Goal: Feedback & Contribution: Contribute content

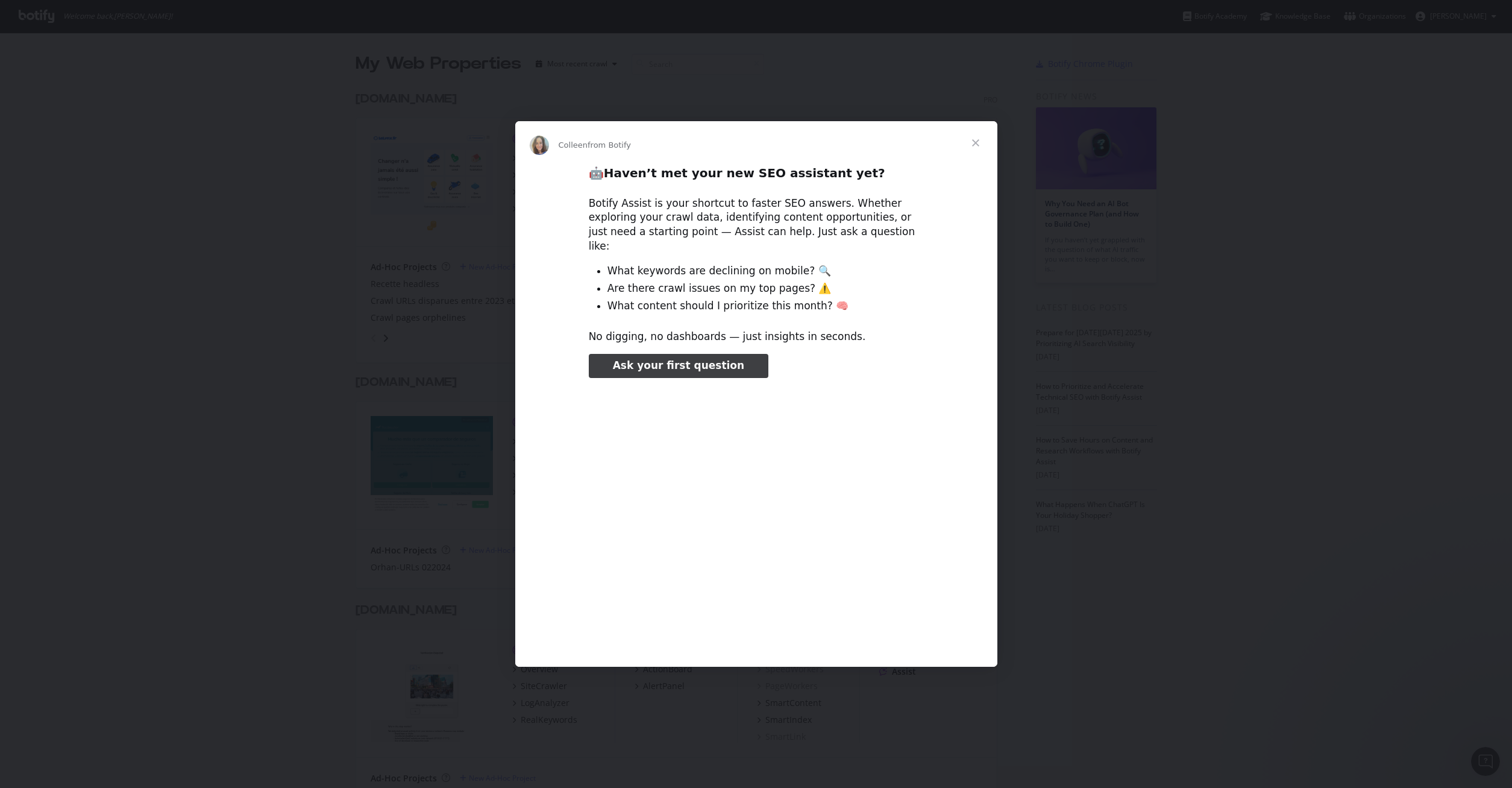
type input "504045"
click at [894, 153] on span "Close" at bounding box center [975, 143] width 43 height 43
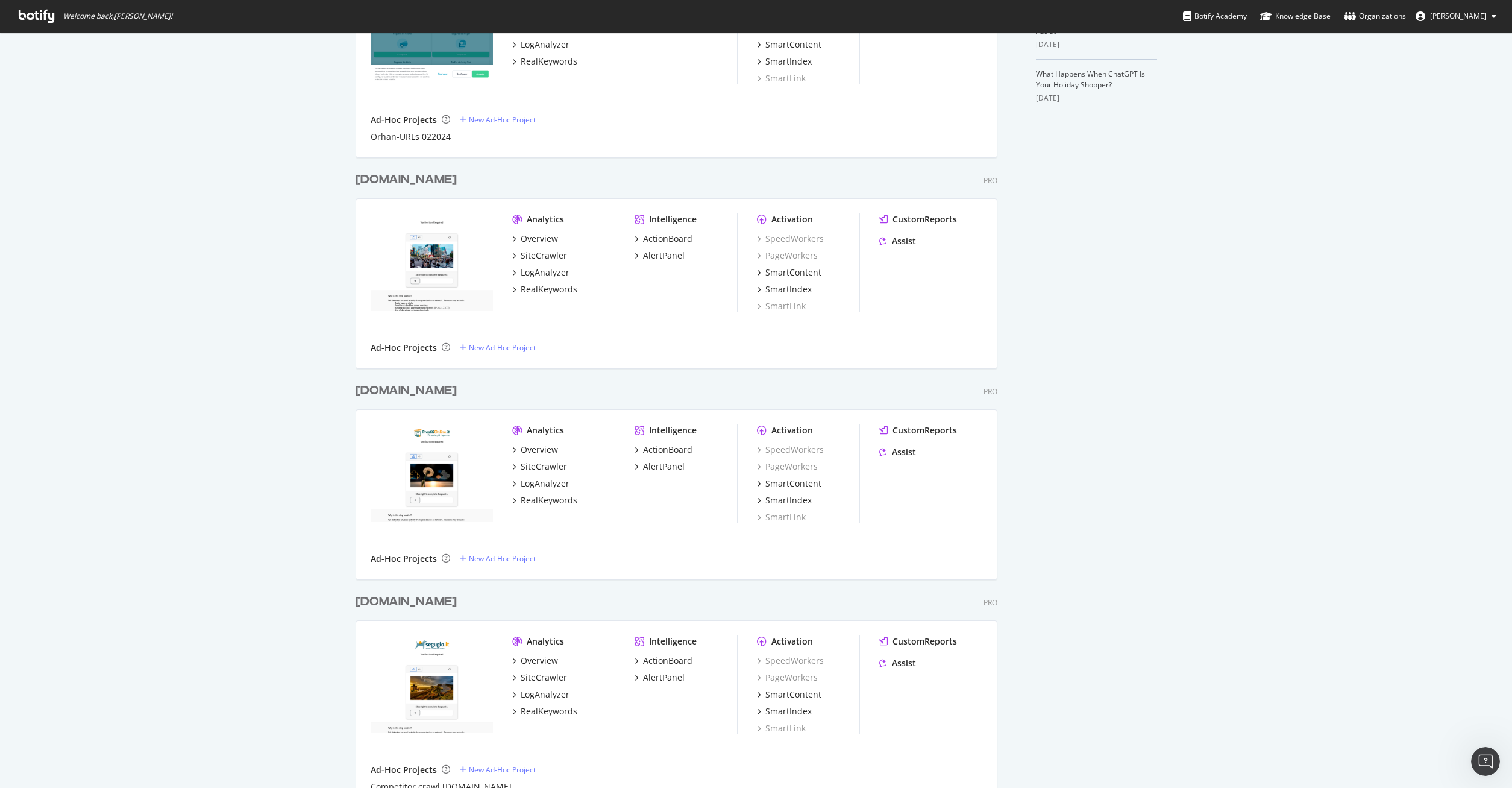
scroll to position [553, 0]
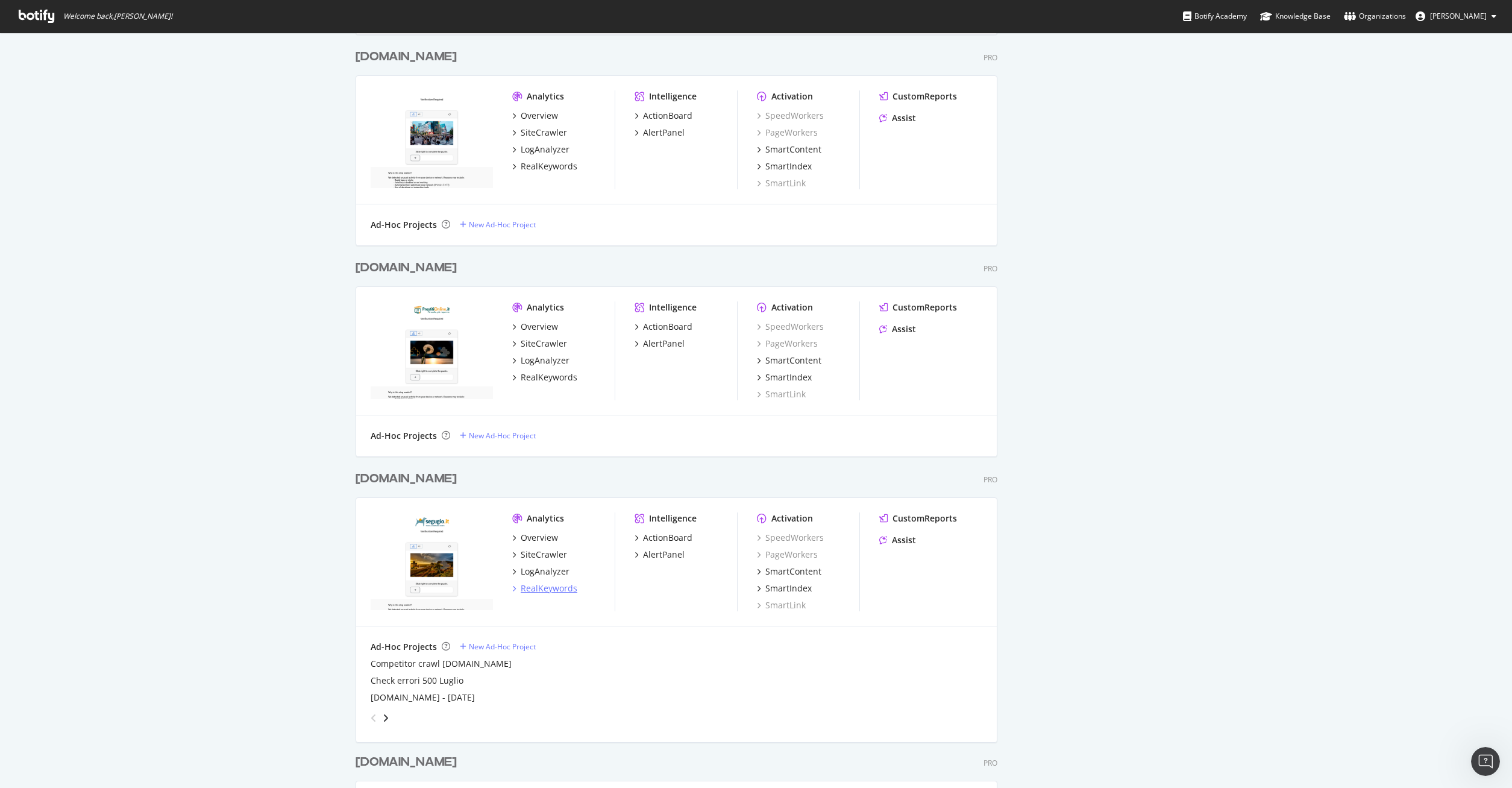
click at [554, 440] on div "RealKeywords" at bounding box center [549, 588] width 57 height 12
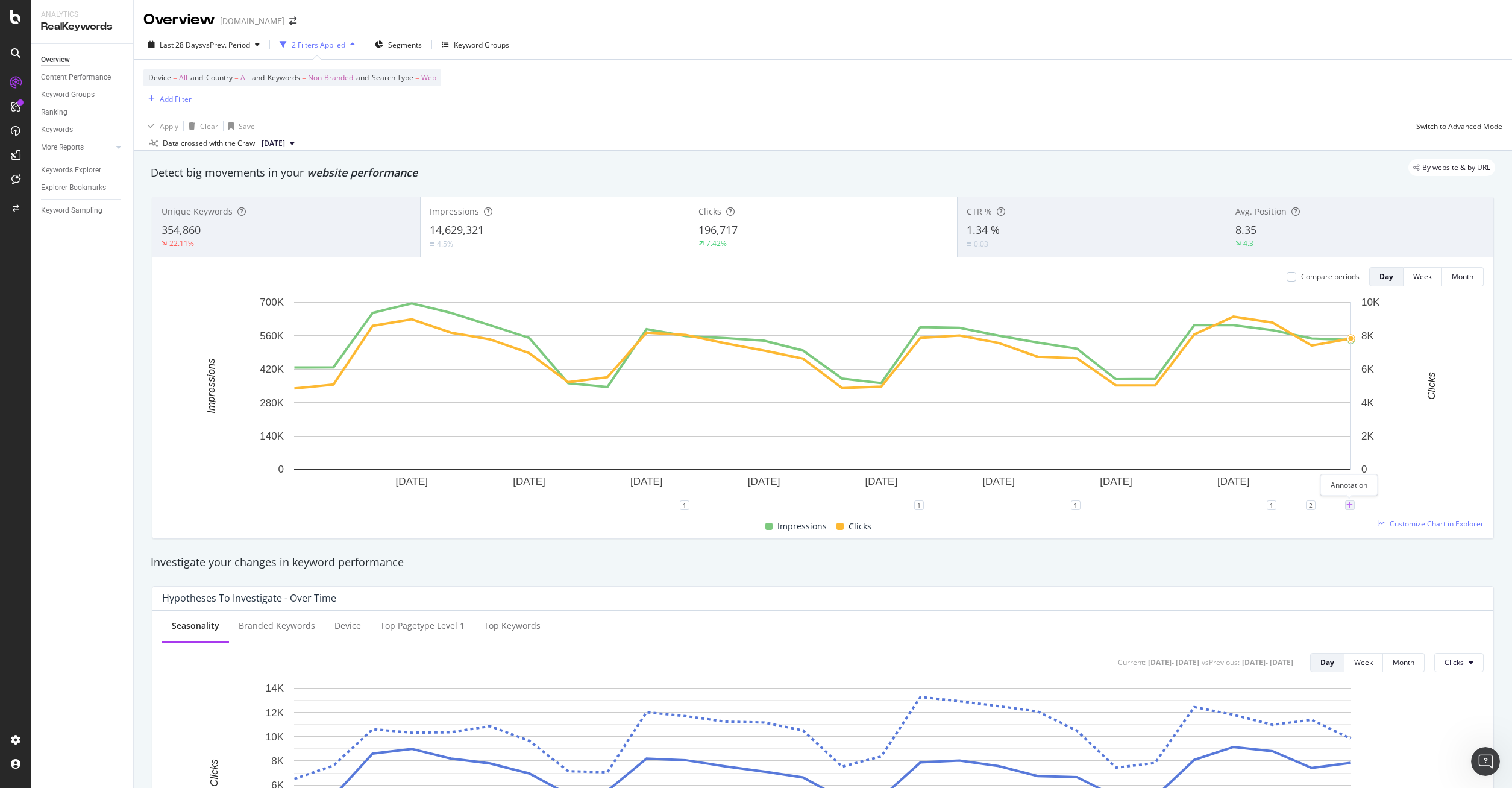
click at [894, 440] on icon "plus" at bounding box center [1349, 505] width 6 height 7
click at [894, 394] on input "[DATE]" at bounding box center [1335, 393] width 76 height 22
click at [894, 393] on input "[DATE]" at bounding box center [1335, 393] width 76 height 22
type input "[DATE]"
click at [894, 440] on textarea at bounding box center [1350, 433] width 107 height 37
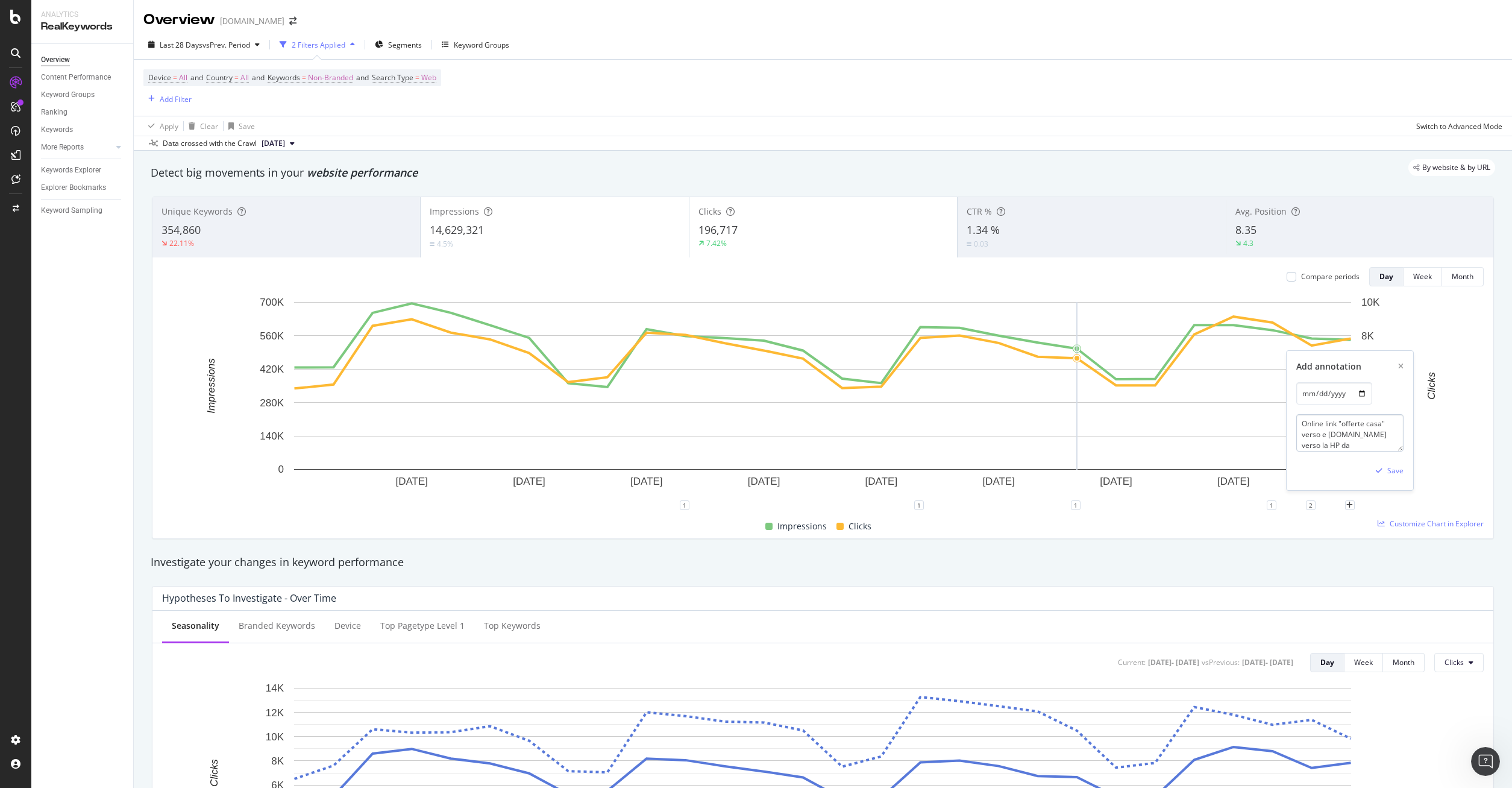
scroll to position [4, 0]
click at [894, 433] on textarea "Online link "offerte casa" verso e [DOMAIN_NAME] verso la HP da" at bounding box center [1350, 433] width 107 height 37
paste textarea "[URL][DOMAIN_NAME]"
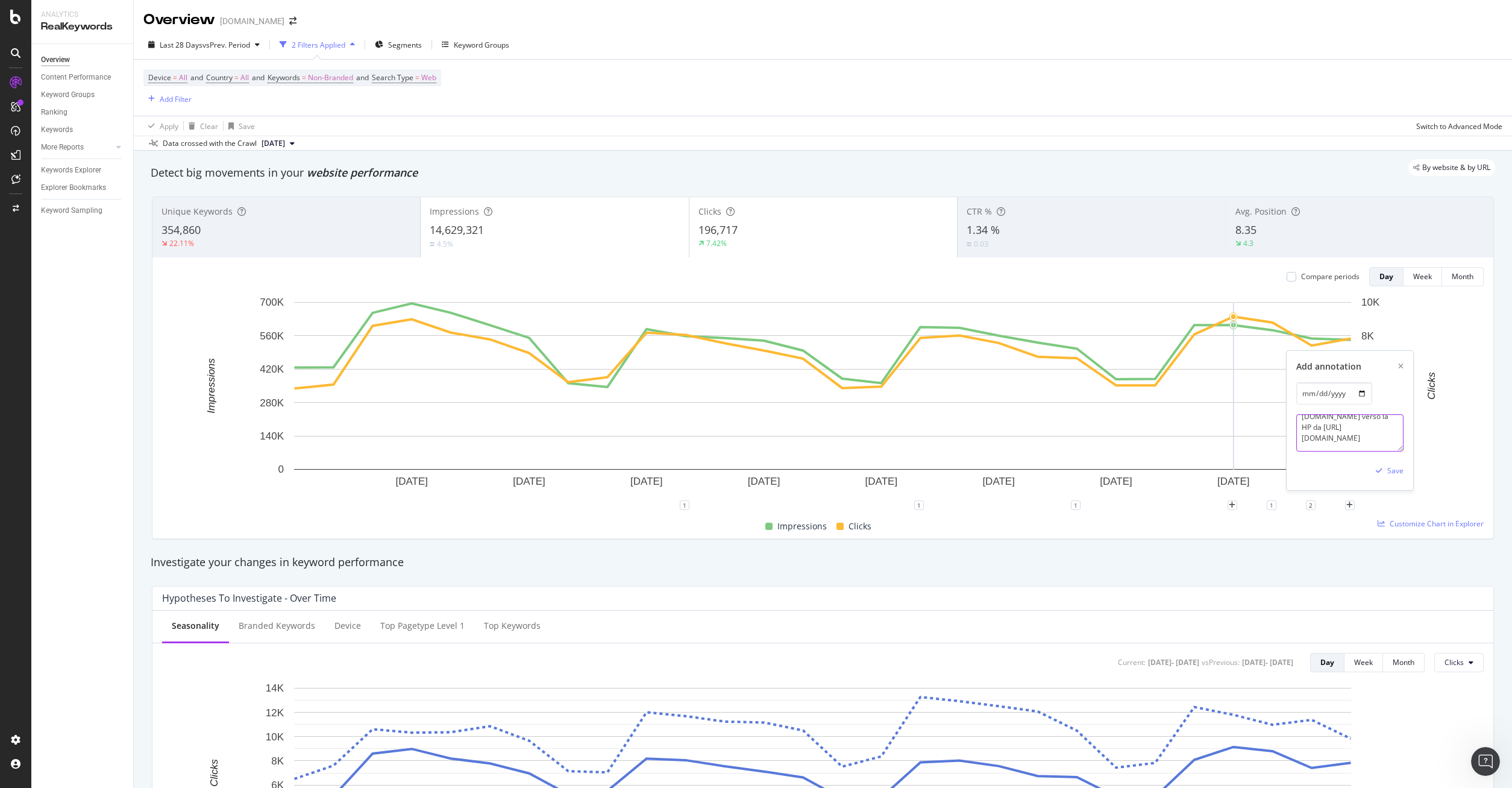
scroll to position [101, 0]
type textarea "Online link "offerte casa" verso [URL][DOMAIN_NAME] e [DOMAIN_NAME] verso la HP…"
click at [894, 440] on div "Save" at bounding box center [1395, 470] width 16 height 11
click at [894, 440] on icon "plus" at bounding box center [1349, 505] width 6 height 7
click at [894, 398] on input "[DATE]" at bounding box center [1335, 393] width 76 height 22
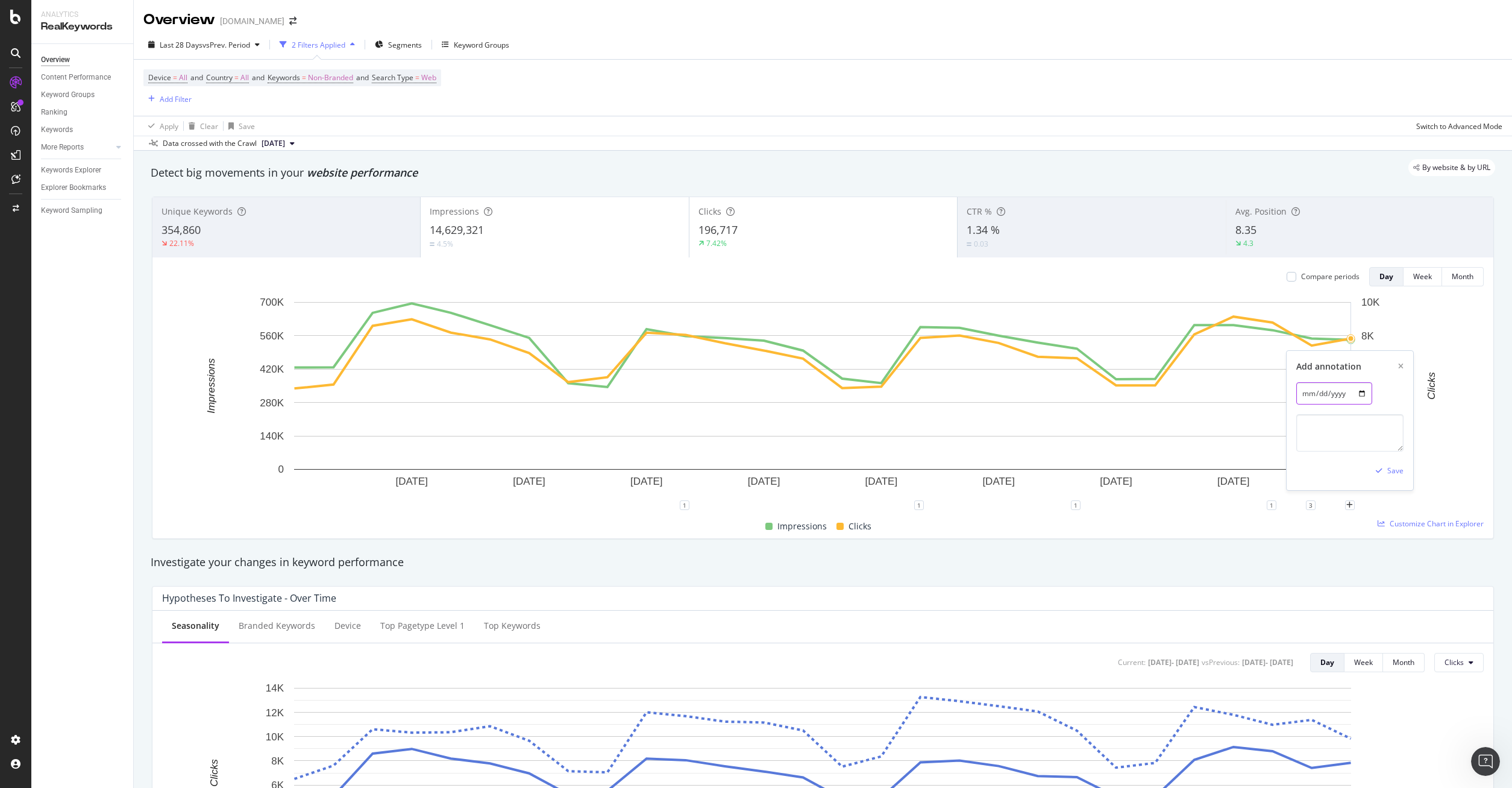
type input "[DATE]"
click at [894, 437] on textarea at bounding box center [1350, 433] width 107 height 37
paste textarea "[URL][DOMAIN_NAME]"
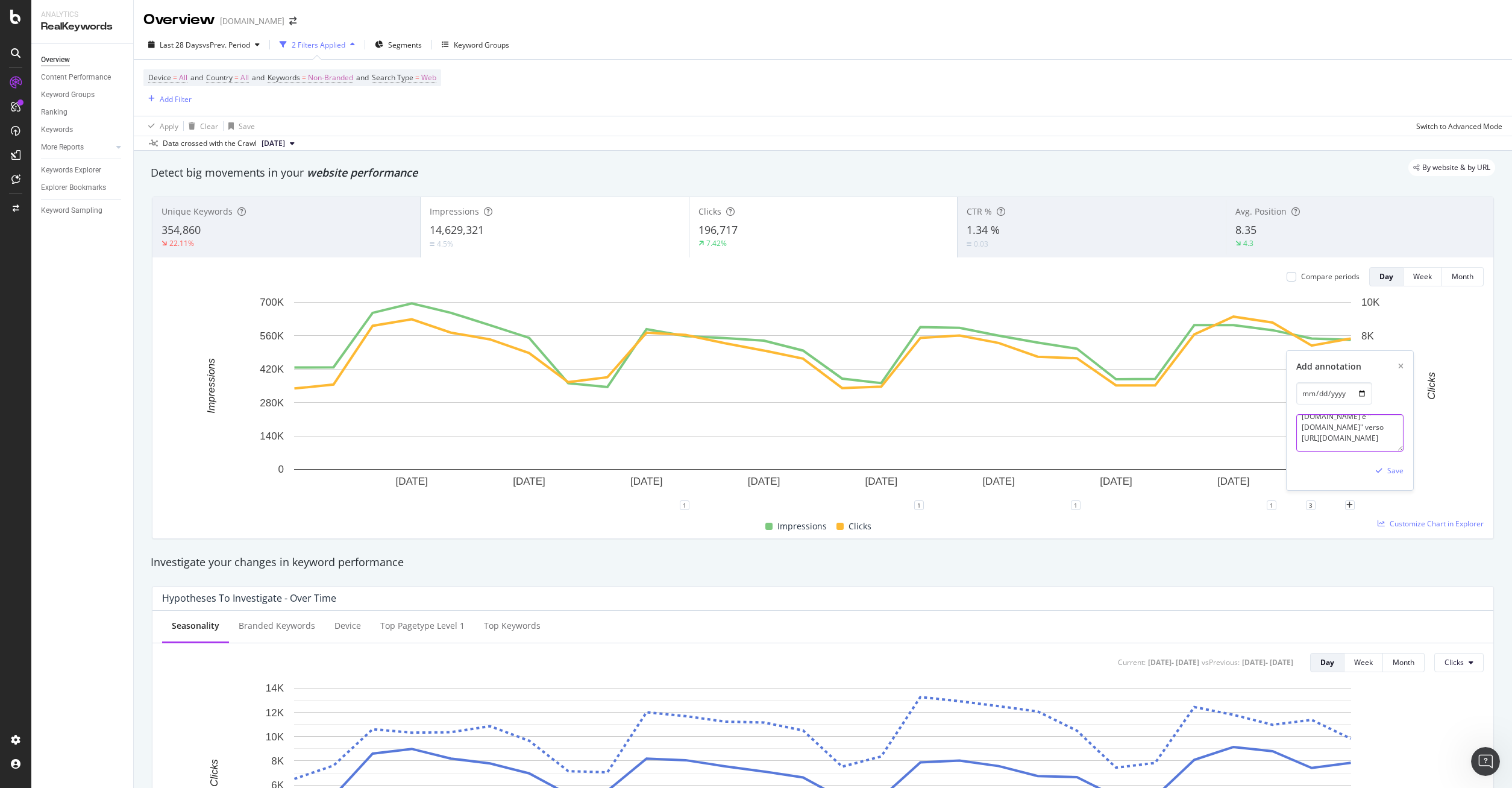
scroll to position [47, 0]
paste textarea "[URL][DOMAIN_NAME]"
type textarea "Online link "le assicurazioni ciclomotore" verso [URL][DOMAIN_NAME] e "[DOMAIN_…"
click at [894, 440] on div "Save" at bounding box center [1395, 470] width 16 height 11
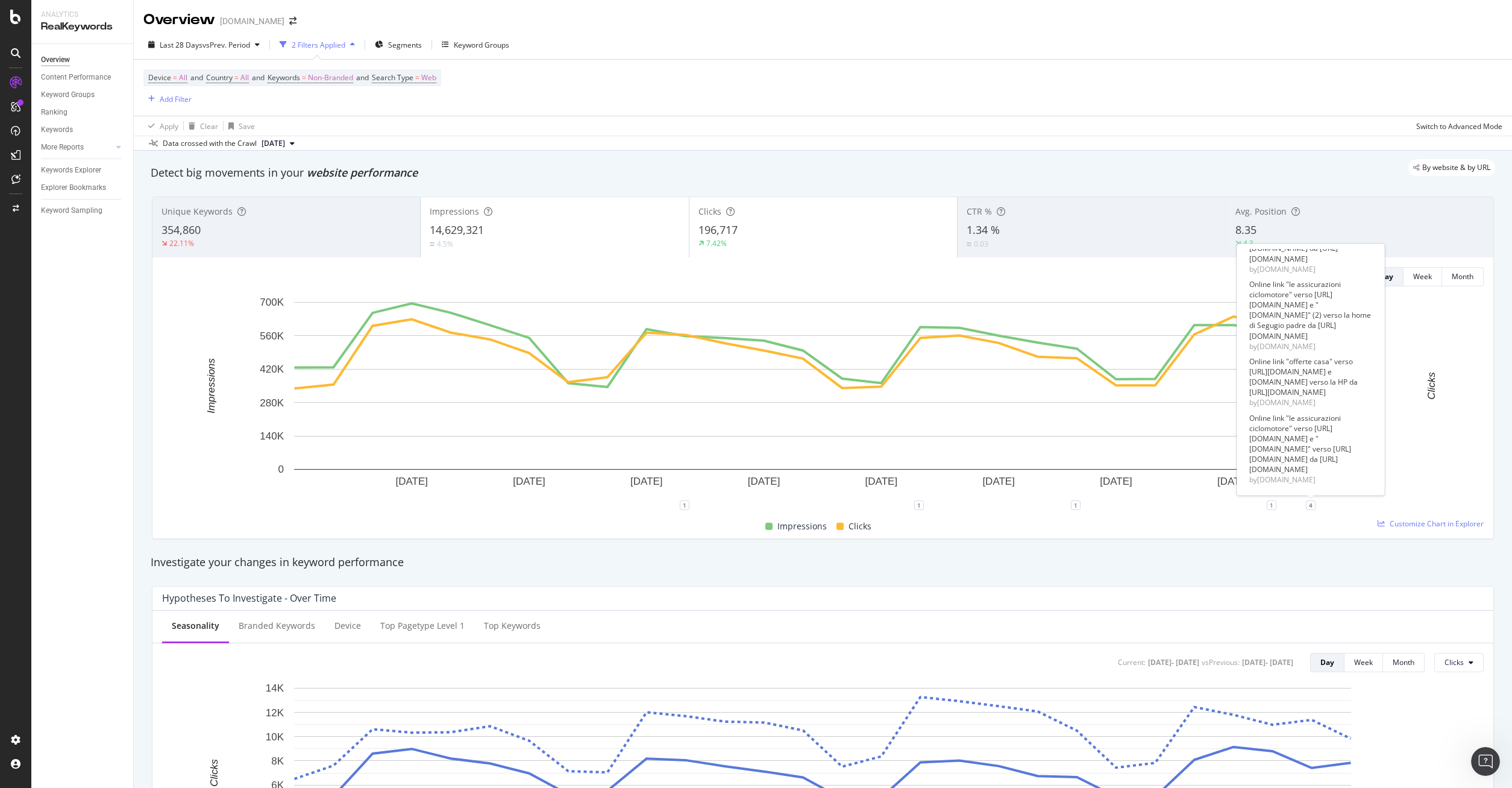
scroll to position [176, 0]
click at [894, 427] on div "Online link "le assicurazioni ciclomotore" verso [URL][DOMAIN_NAME] e "[DOMAIN_…" at bounding box center [1311, 444] width 123 height 62
click at [894, 440] on div "4" at bounding box center [1311, 505] width 10 height 10
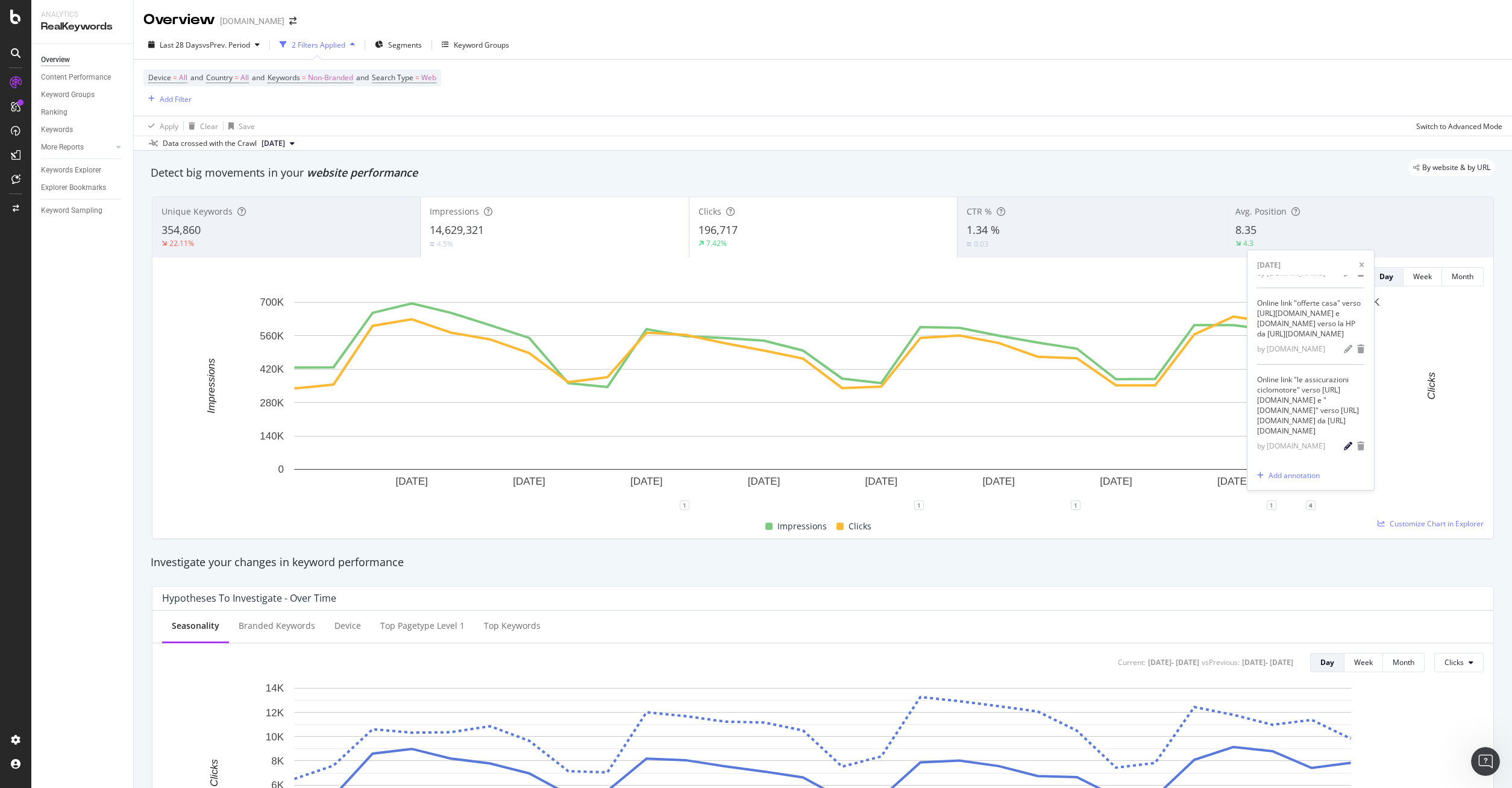
click at [894, 440] on icon "pencil" at bounding box center [1348, 446] width 9 height 9
click at [894, 440] on textarea "Online link "le assicurazioni ciclomotore" verso [URL][DOMAIN_NAME] e "[DOMAIN_…" at bounding box center [1311, 433] width 107 height 37
type textarea "Online link "le assicurazioni ciclomotore" verso [URL][DOMAIN_NAME] e "[DOMAIN_…"
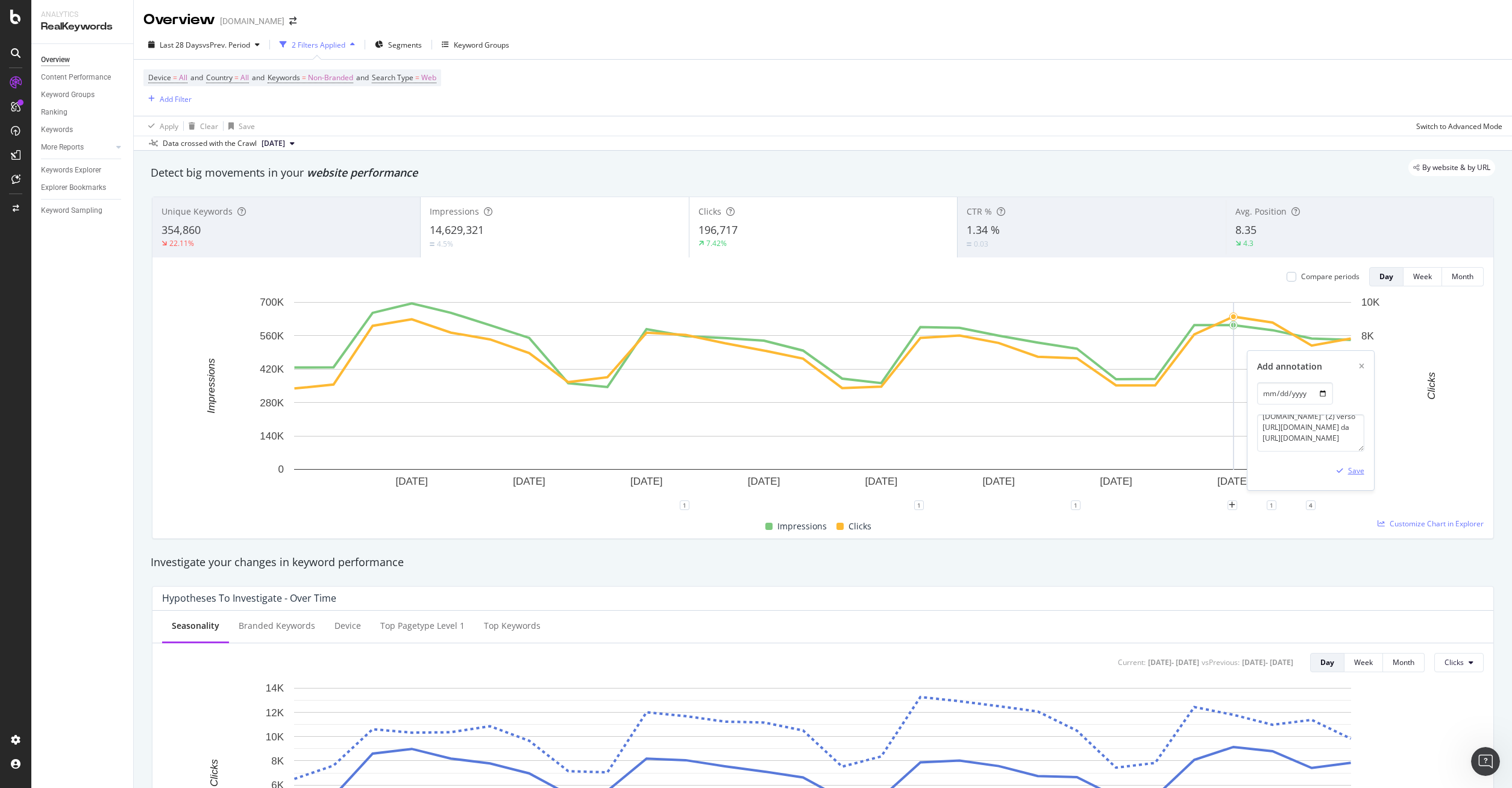
click at [894, 440] on div "Save" at bounding box center [1356, 470] width 16 height 11
click at [894, 440] on div "Impressions Clicks" at bounding box center [817, 526] width 1321 height 23
click at [894, 440] on icon "plus" at bounding box center [1349, 505] width 6 height 7
click at [894, 423] on textarea at bounding box center [1350, 433] width 107 height 37
paste textarea "offerte gas su [DOMAIN_NAME]"
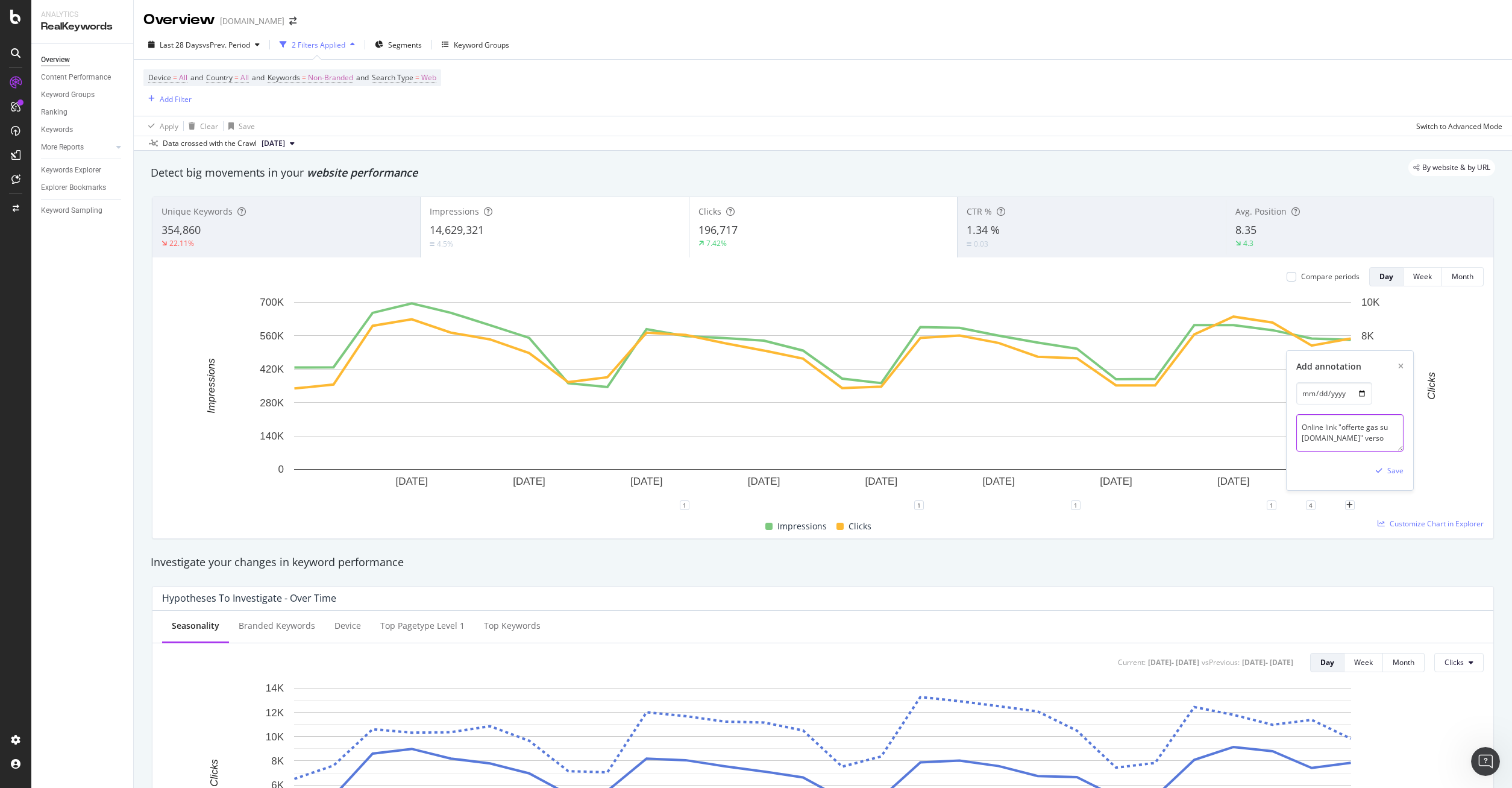
paste textarea "[URL][DOMAIN_NAME]"
type textarea "Online link "offerte gas su [DOMAIN_NAME]" verso [URL][DOMAIN_NAME] da [URL][DO…"
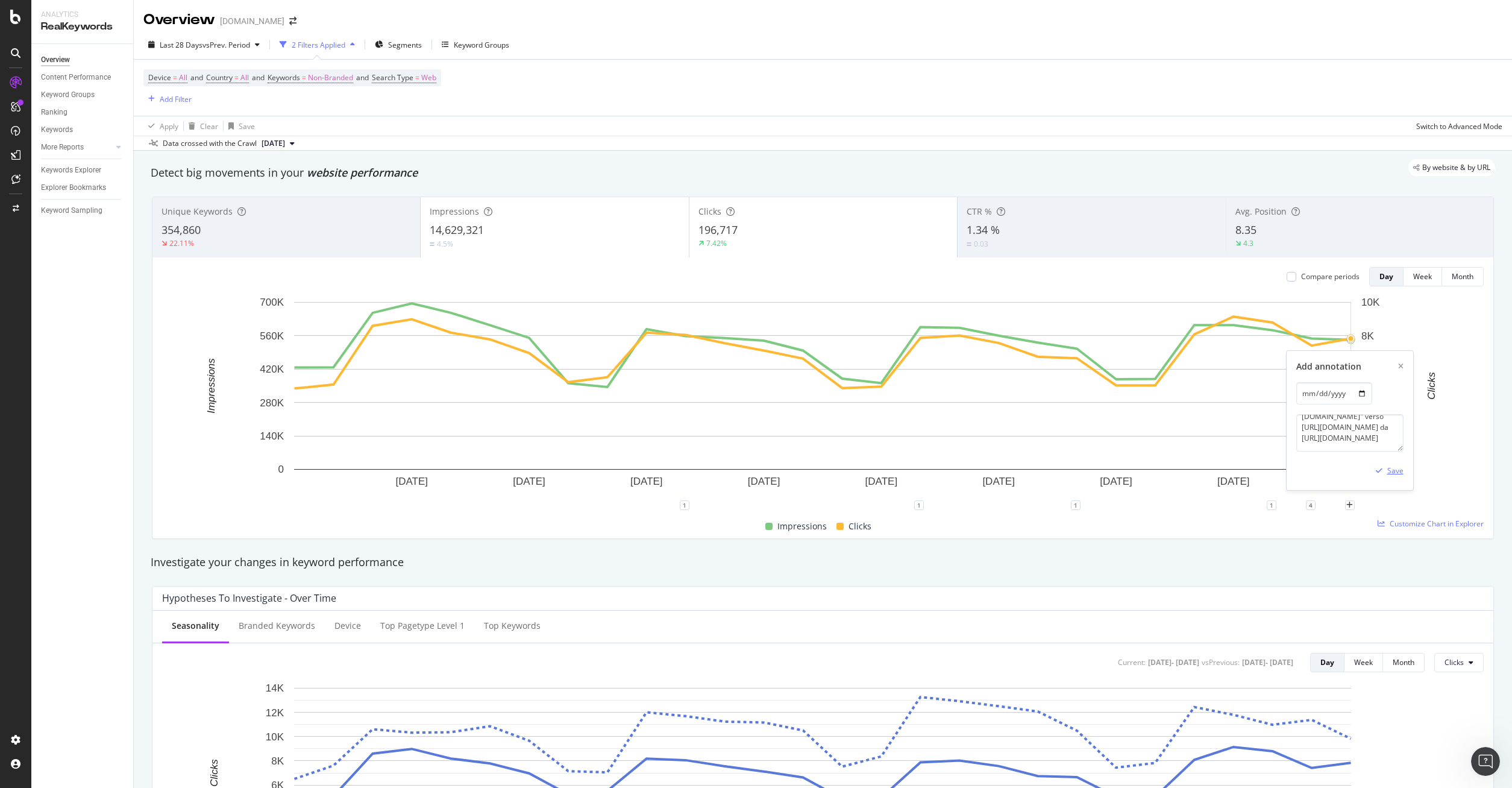
click at [894, 440] on div "Save" at bounding box center [1395, 470] width 16 height 11
click at [289, 23] on icon "arrow-right-arrow-left" at bounding box center [293, 21] width 7 height 9
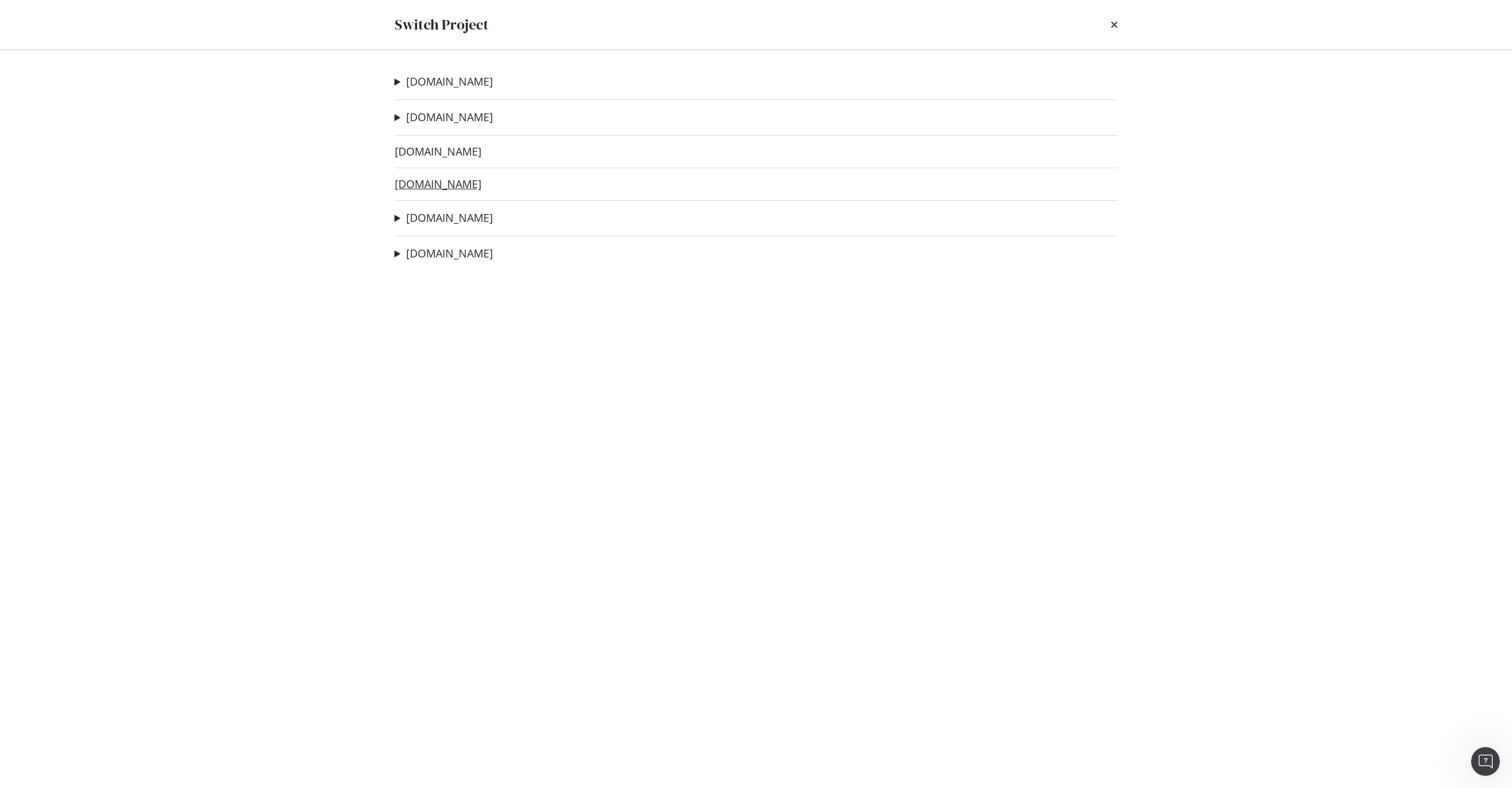
click at [425, 186] on link "[DOMAIN_NAME]" at bounding box center [438, 184] width 87 height 12
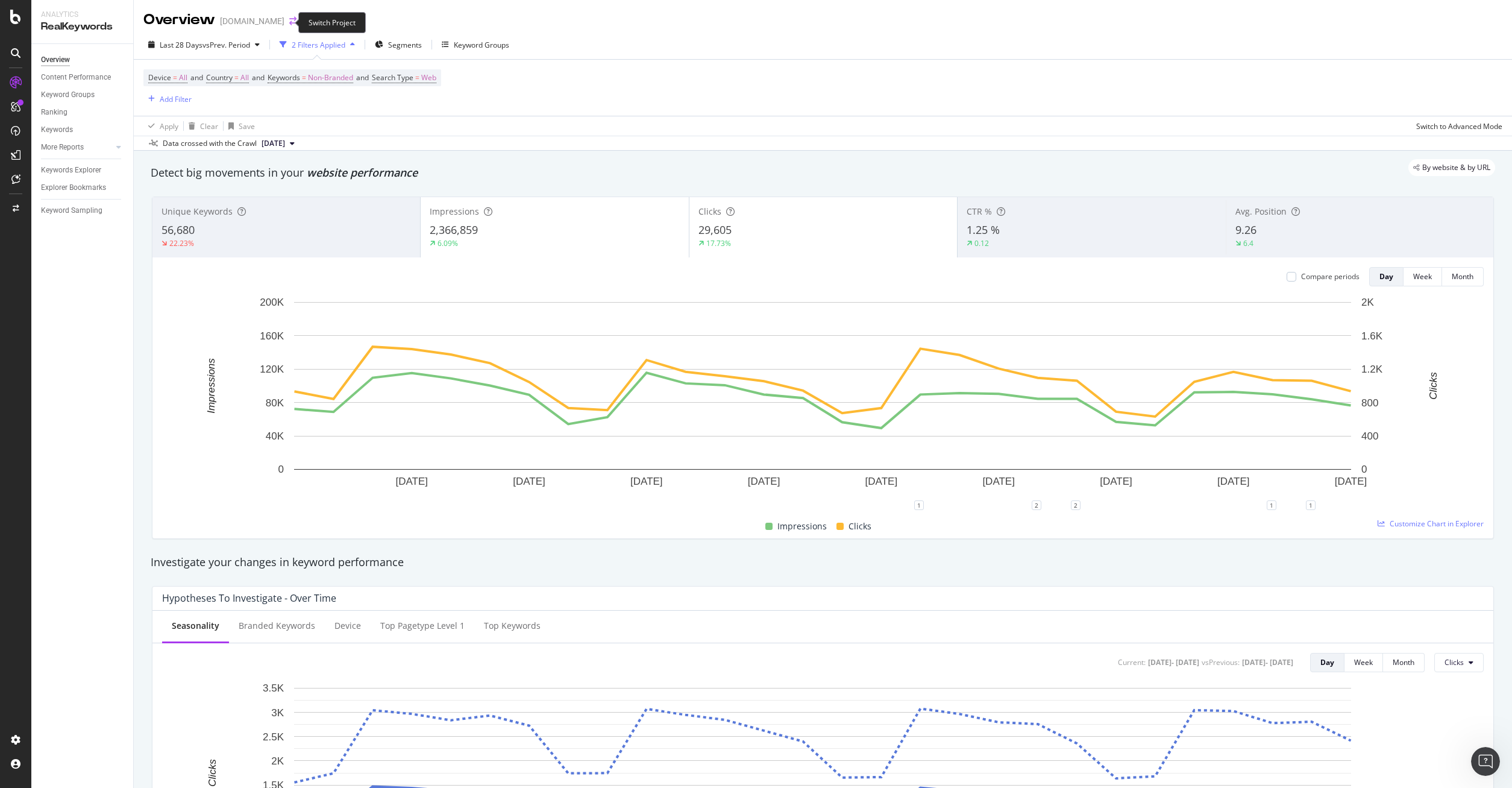
click at [289, 22] on icon "arrow-right-arrow-left" at bounding box center [293, 21] width 7 height 9
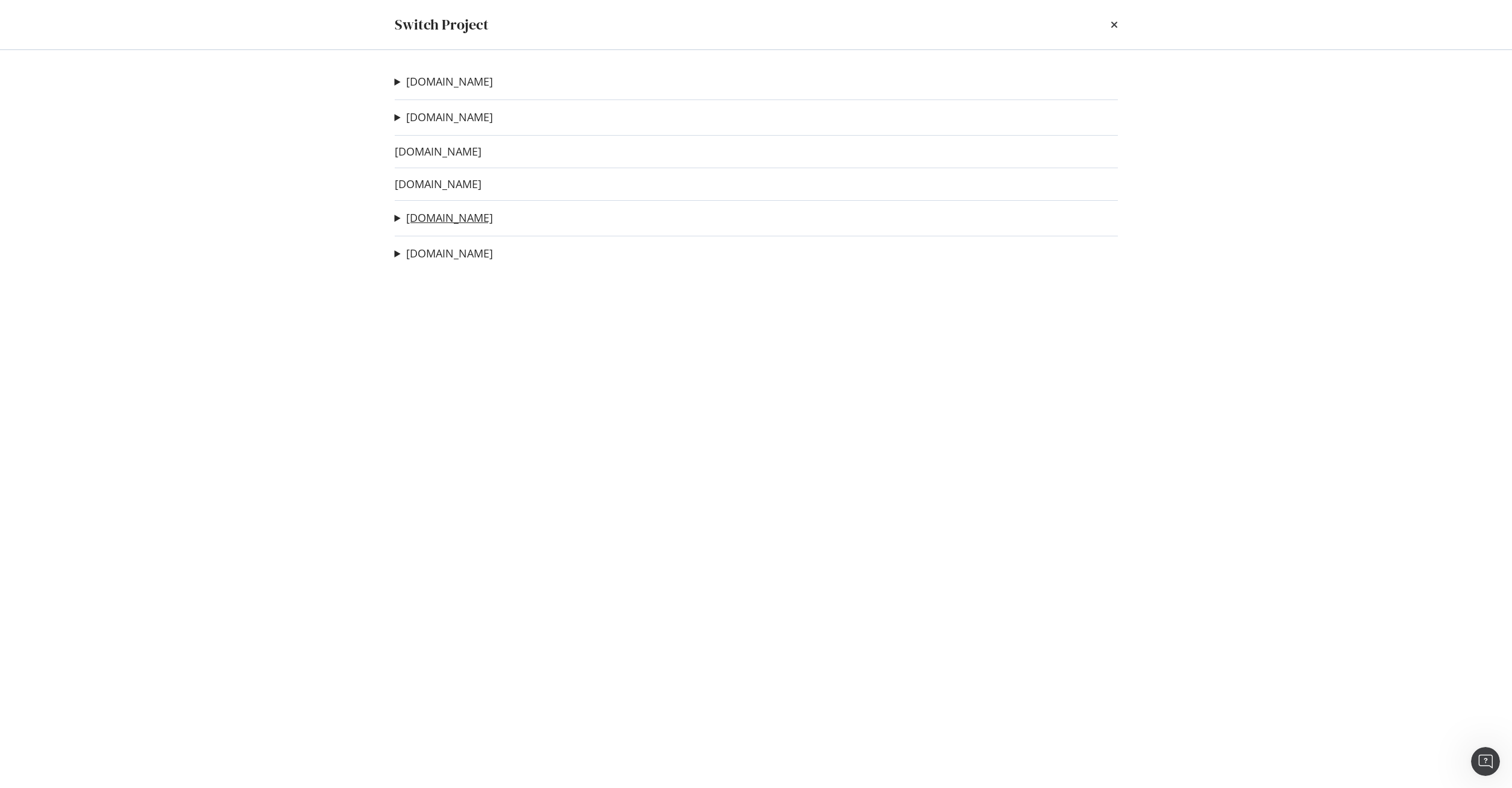
click at [429, 217] on link "[DOMAIN_NAME]" at bounding box center [450, 217] width 87 height 12
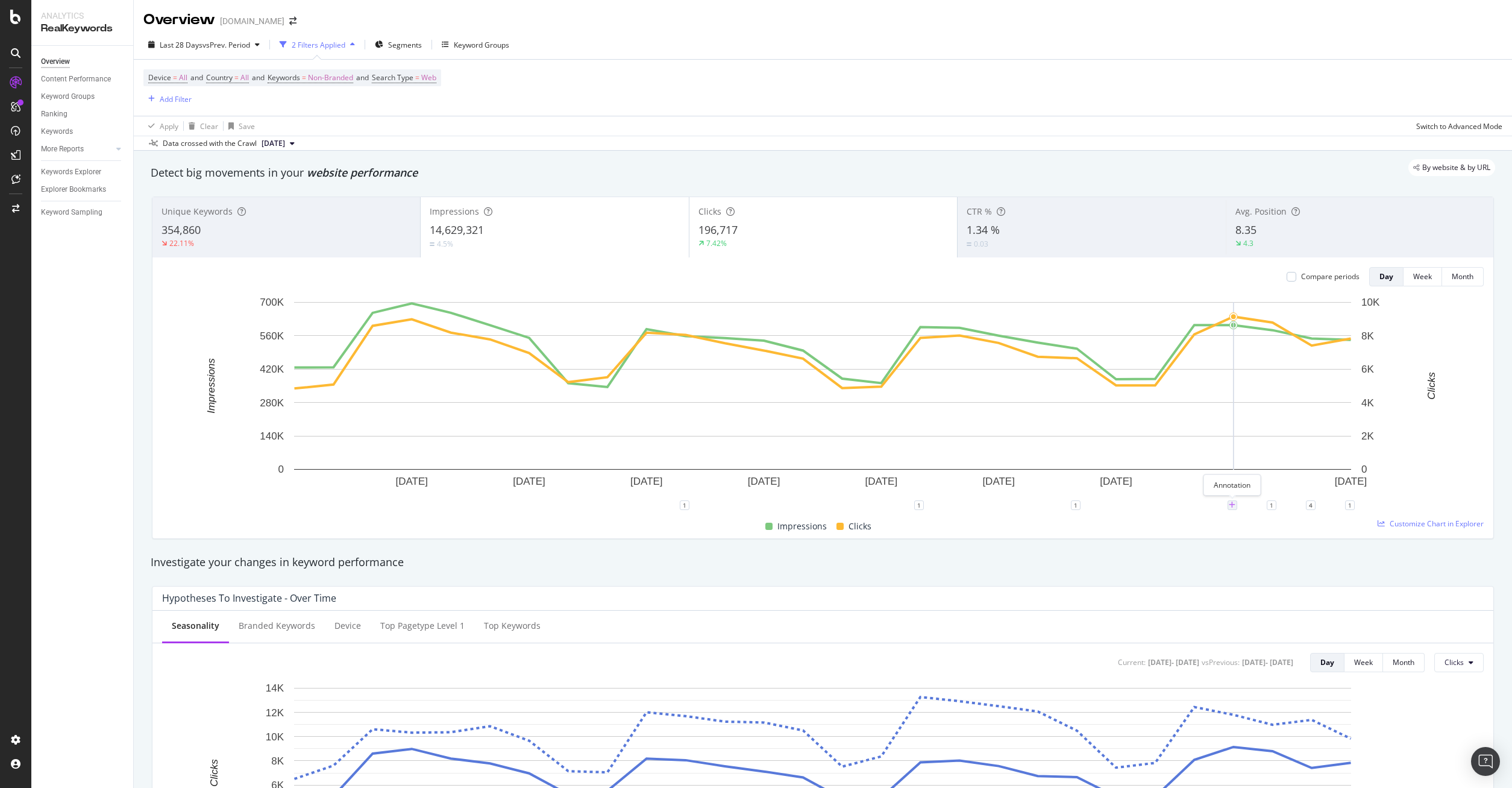
click at [1230, 505] on icon "plus" at bounding box center [1232, 505] width 6 height 7
click at [1237, 394] on input "2025-09-30" at bounding box center [1217, 393] width 76 height 22
click at [1224, 439] on textarea at bounding box center [1232, 433] width 107 height 37
click at [1239, 396] on input "2025-09-03" at bounding box center [1217, 393] width 76 height 22
type input "[DATE]"
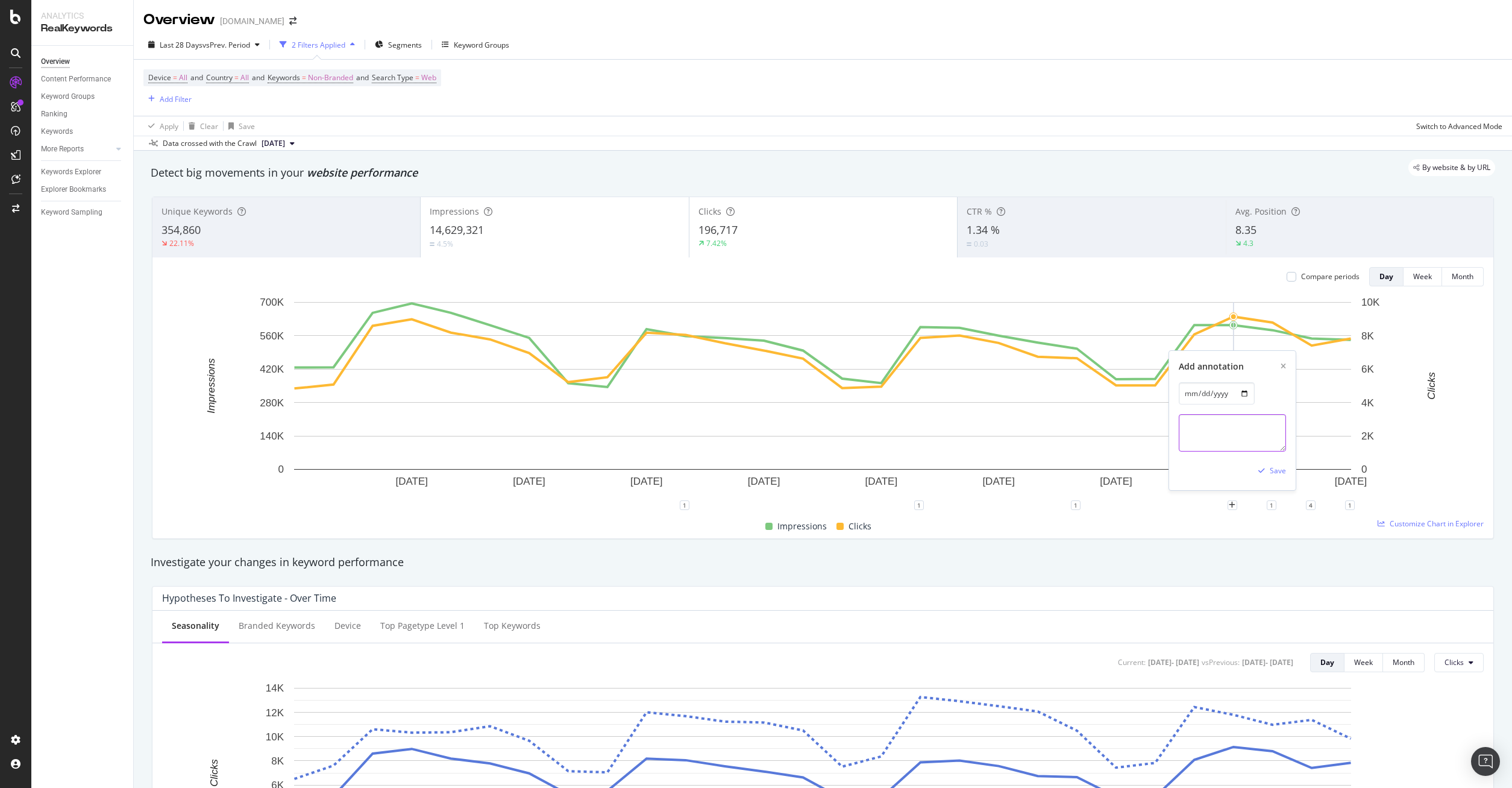
click at [1217, 438] on textarea at bounding box center [1232, 433] width 107 height 37
paste textarea "https://picchionews.it/varie/come-funziona-un-comparatore-di-assicurazioni-i-va…"
type textarea "Online link "comparatre di assicurazioni" e "Segugio.it" verso la HP di Segugio…"
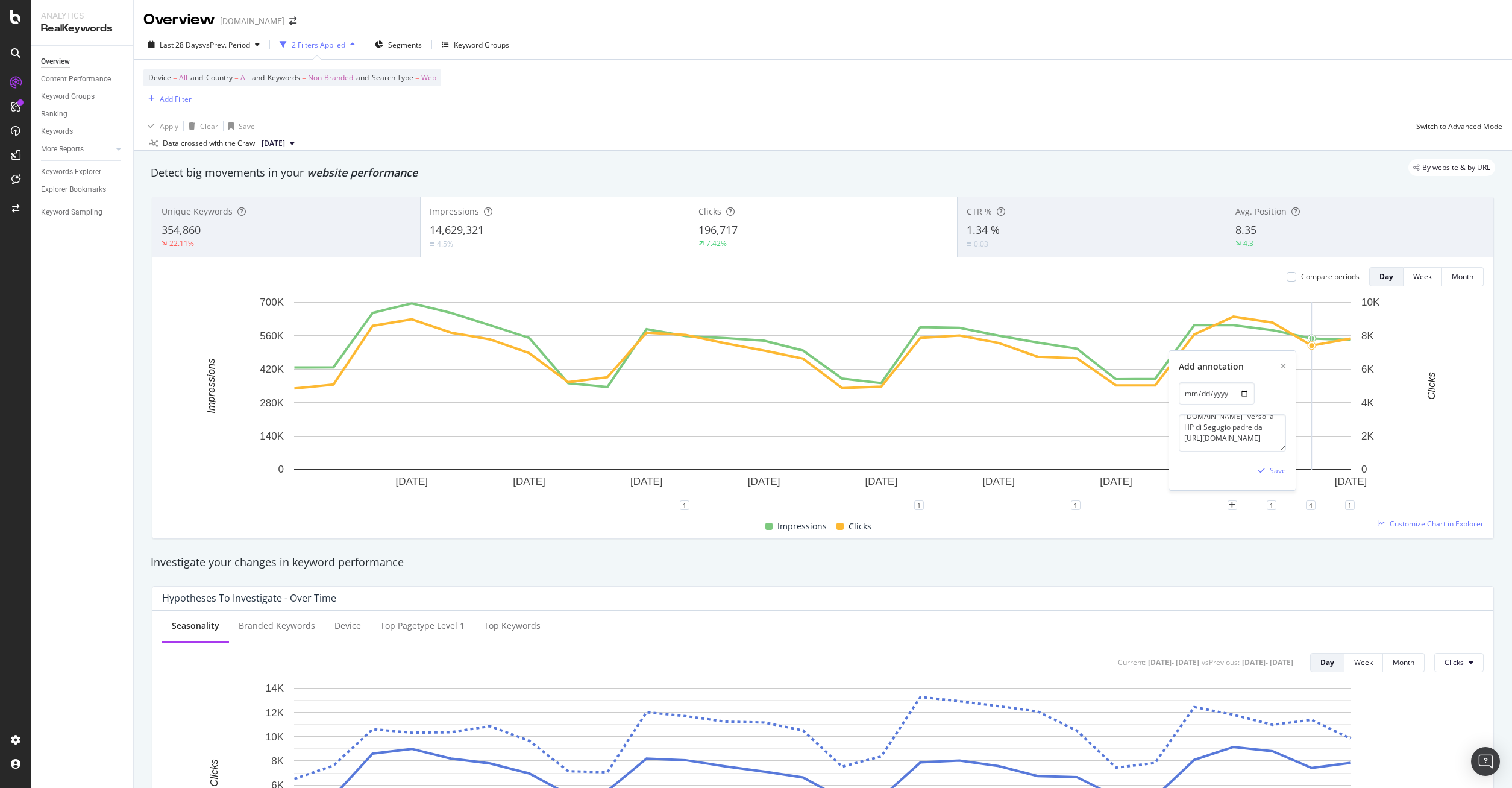
click at [1281, 469] on div "Save" at bounding box center [1278, 470] width 16 height 11
